Goal: Browse casually: Explore the website without a specific task or goal

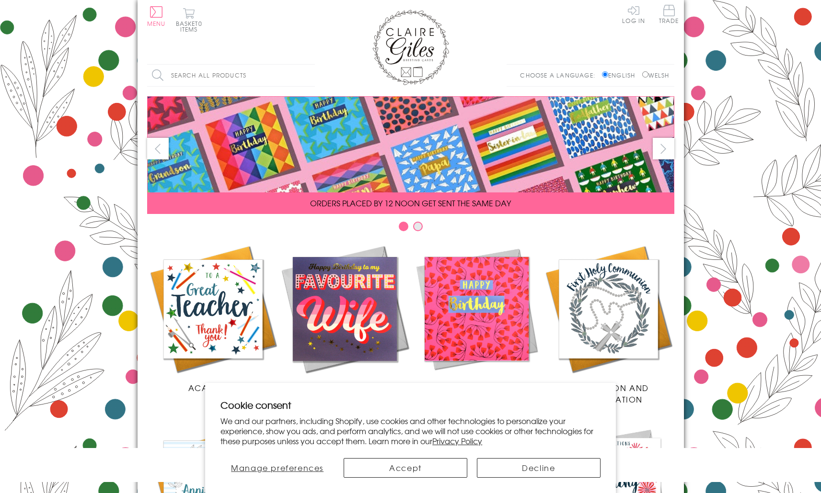
scroll to position [345, 0]
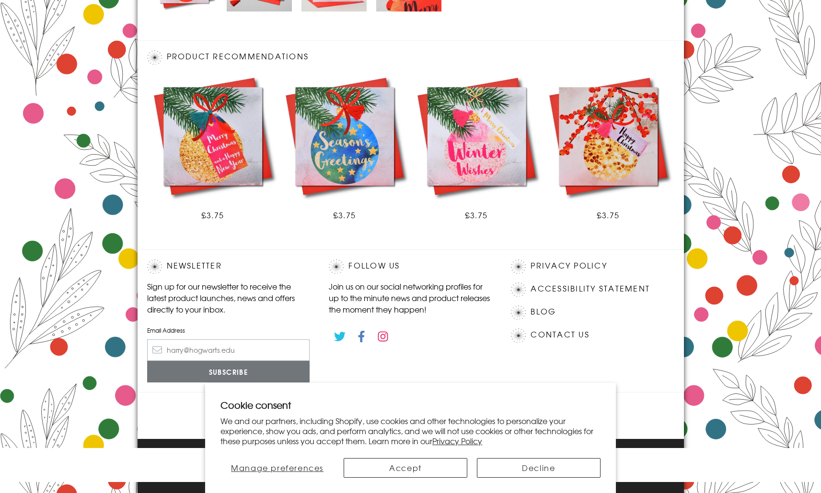
scroll to position [495, 0]
